Goal: Task Accomplishment & Management: Use online tool/utility

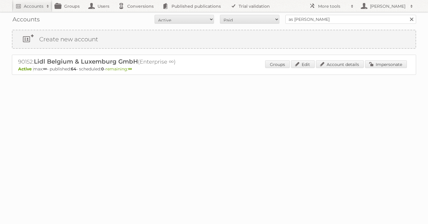
type input "as watson"
click at [407, 15] on input "Search" at bounding box center [411, 19] width 9 height 9
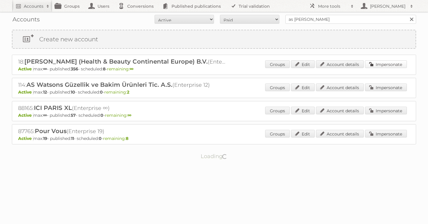
click at [381, 62] on link "Impersonate" at bounding box center [386, 64] width 42 height 8
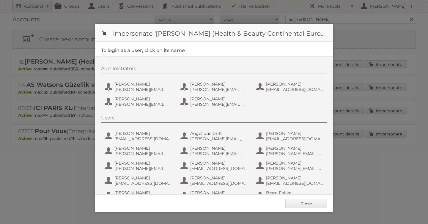
scroll to position [386, 0]
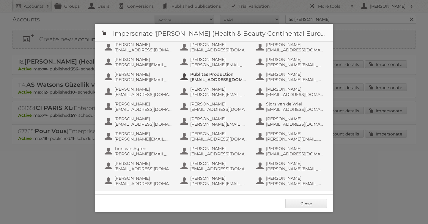
click at [200, 80] on span "info+aswatson-production@publitas.com" at bounding box center [219, 79] width 58 height 5
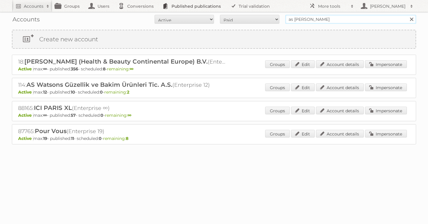
drag, startPoint x: 317, startPoint y: 24, endPoint x: 208, endPoint y: 4, distance: 110.8
click at [208, 4] on body "Accounts Search Advanced Search Create new account Groups Users Conversions Pub…" at bounding box center [214, 112] width 428 height 224
type input "etos"
click at [407, 15] on input "Search" at bounding box center [411, 19] width 9 height 9
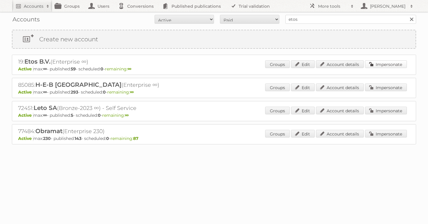
click at [386, 64] on link "Impersonate" at bounding box center [386, 64] width 42 height 8
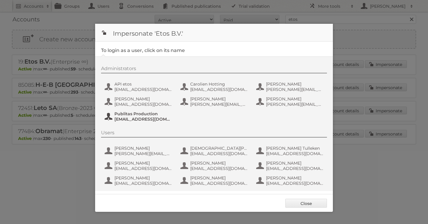
click at [133, 115] on span "Publitas Production" at bounding box center [143, 113] width 58 height 5
